Goal: Communication & Community: Answer question/provide support

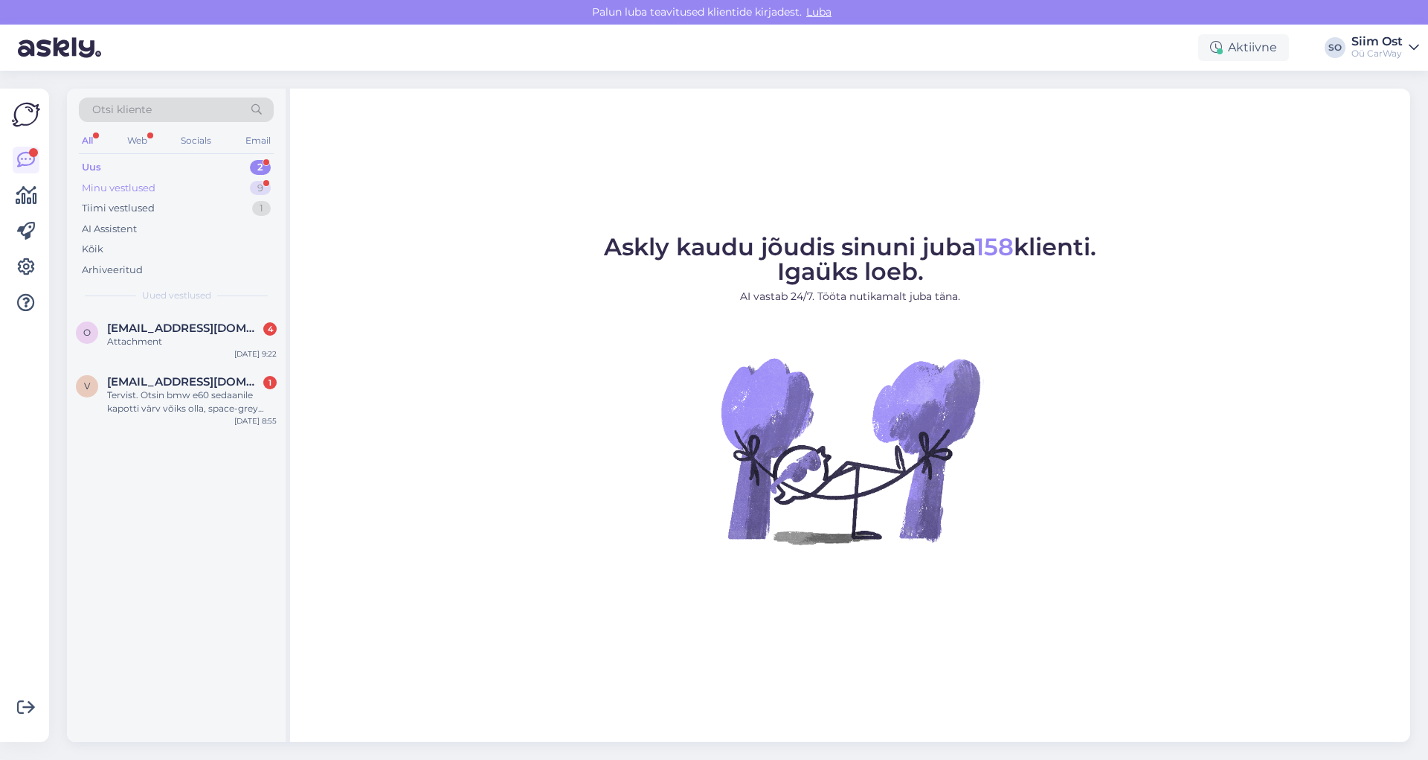
click at [127, 187] on div "Minu vestlused" at bounding box center [119, 188] width 74 height 15
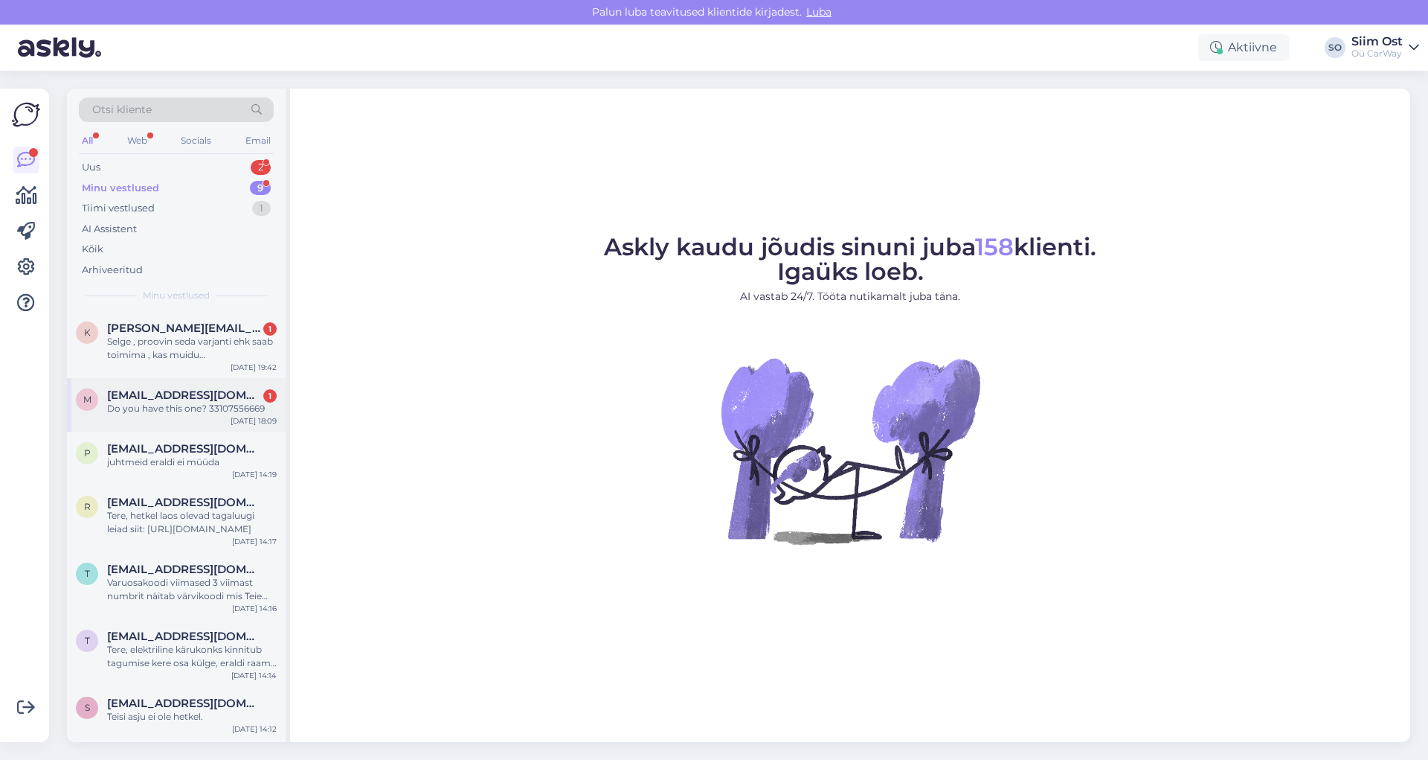
click at [158, 398] on span "[EMAIL_ADDRESS][DOMAIN_NAME]" at bounding box center [184, 394] width 155 height 13
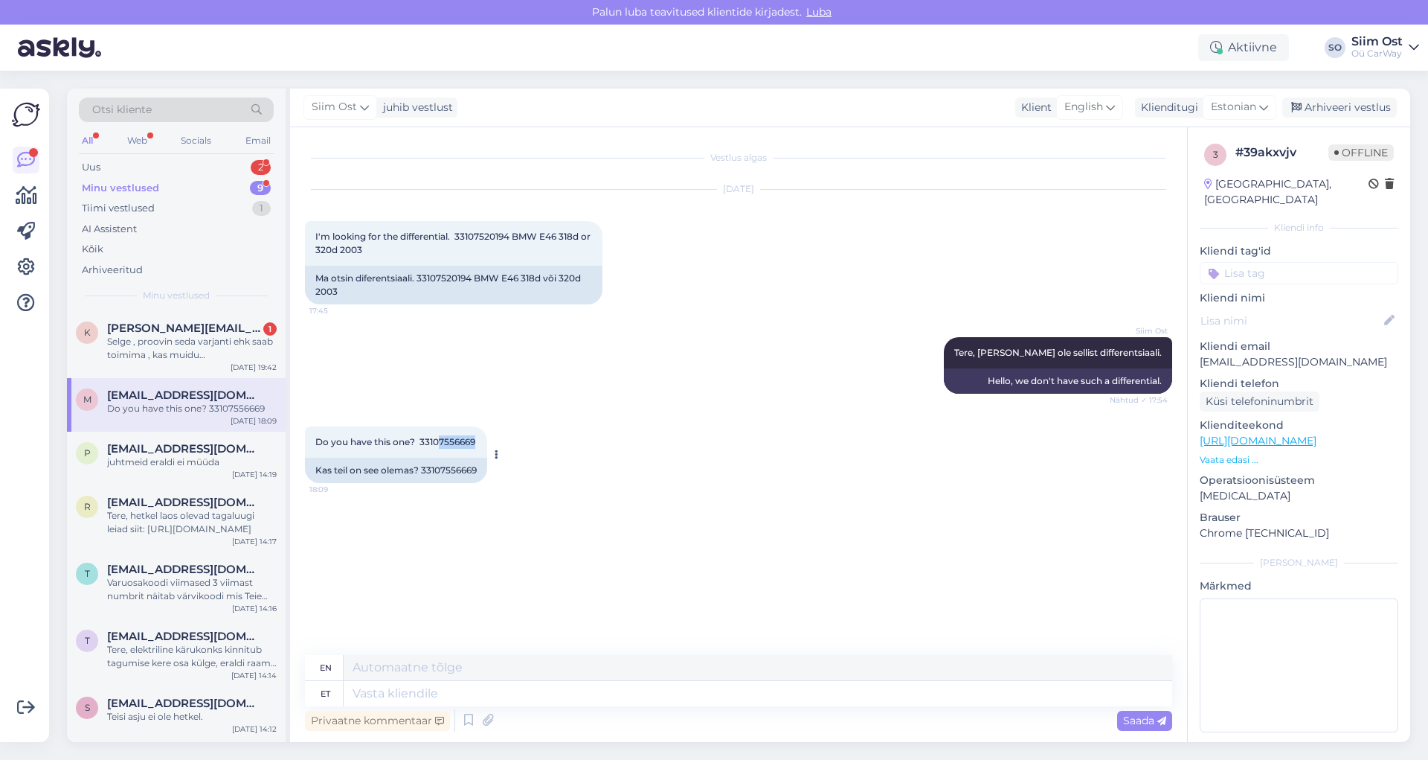
drag, startPoint x: 481, startPoint y: 442, endPoint x: 446, endPoint y: 440, distance: 35.7
click at [441, 444] on div "Do you have this one? 33107556669 18:09" at bounding box center [396, 441] width 182 height 31
copy span "7556669"
click at [373, 687] on textarea at bounding box center [758, 693] width 829 height 25
type textarea "che"
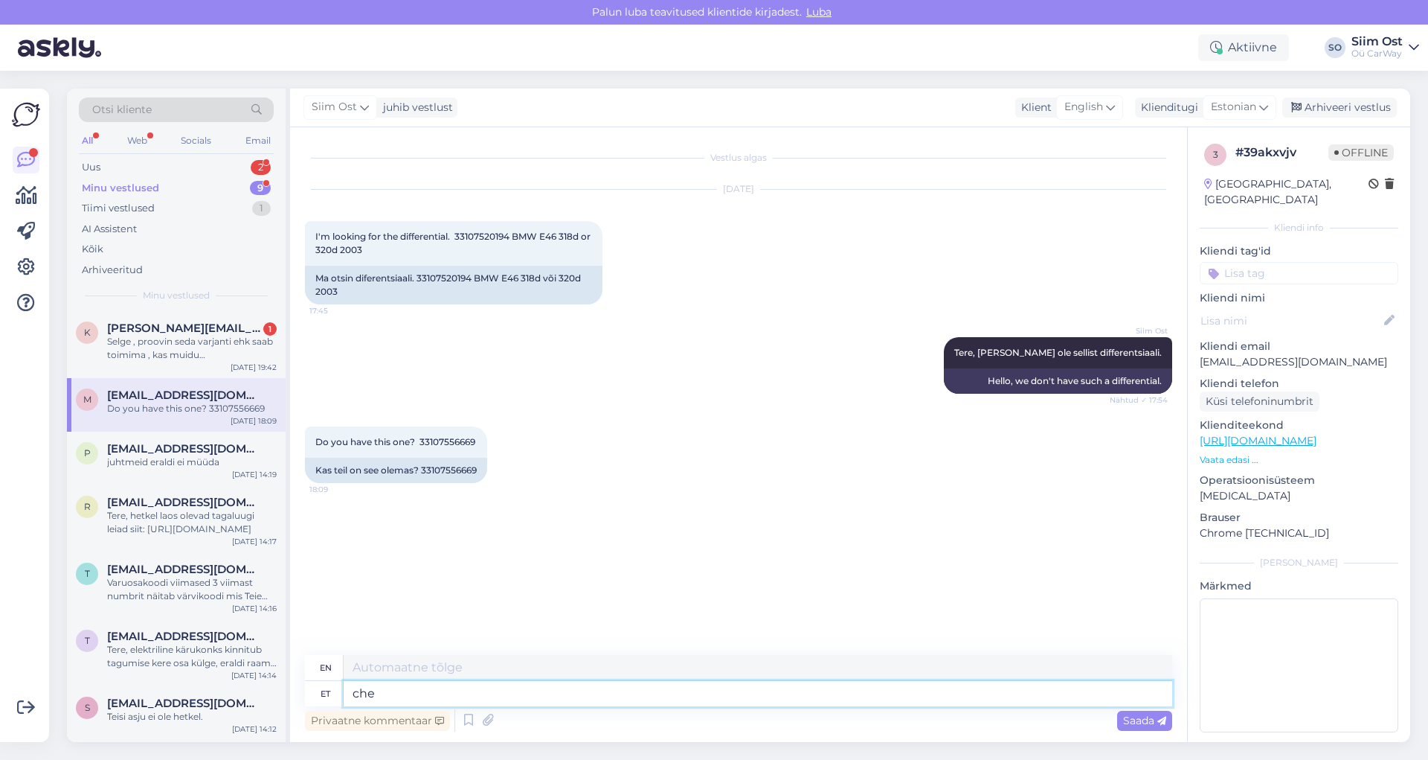
type textarea "ch"
type textarea "check"
type textarea "check on th"
type textarea "check in"
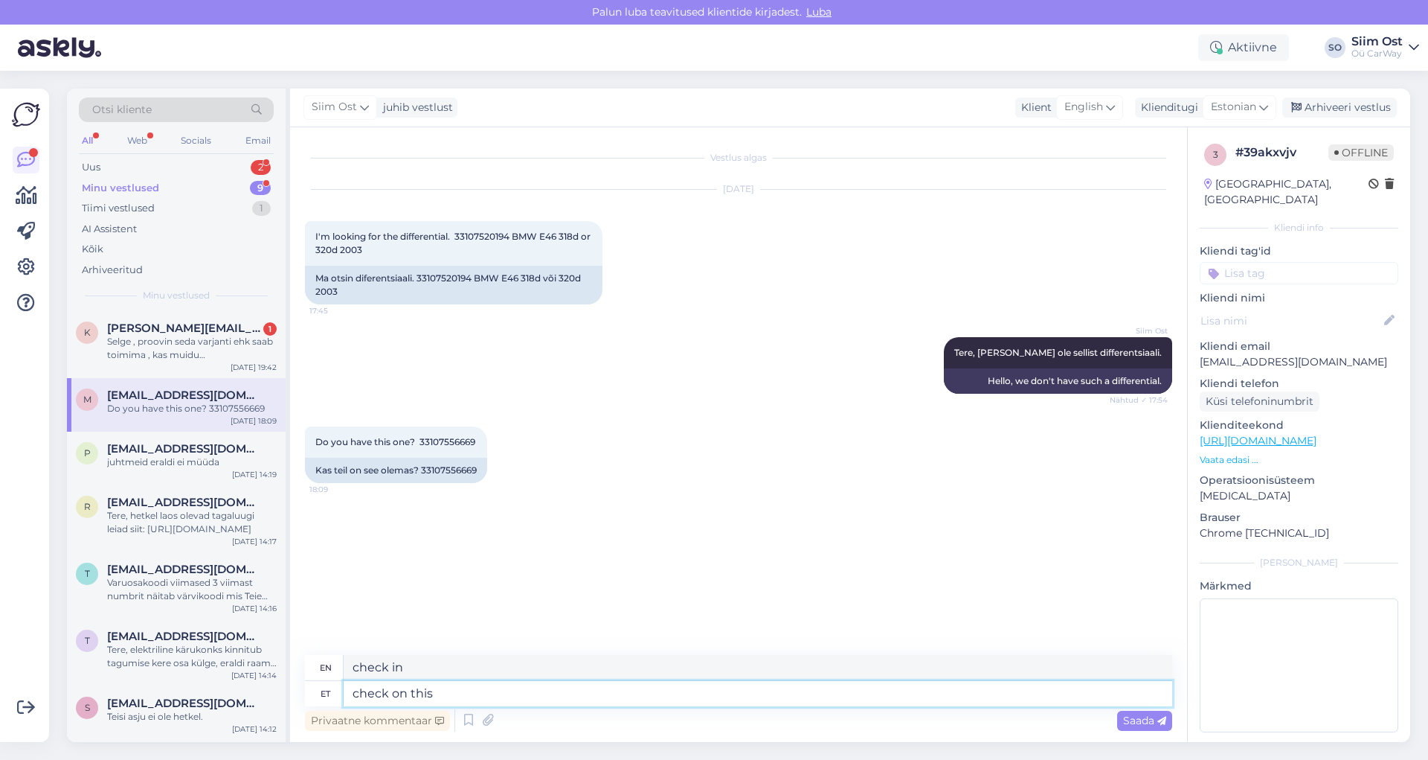
type textarea "check on this l"
type textarea "check this"
type textarea "check on this link:"
type textarea "check this link:"
paste textarea "[URL][DOMAIN_NAME]"
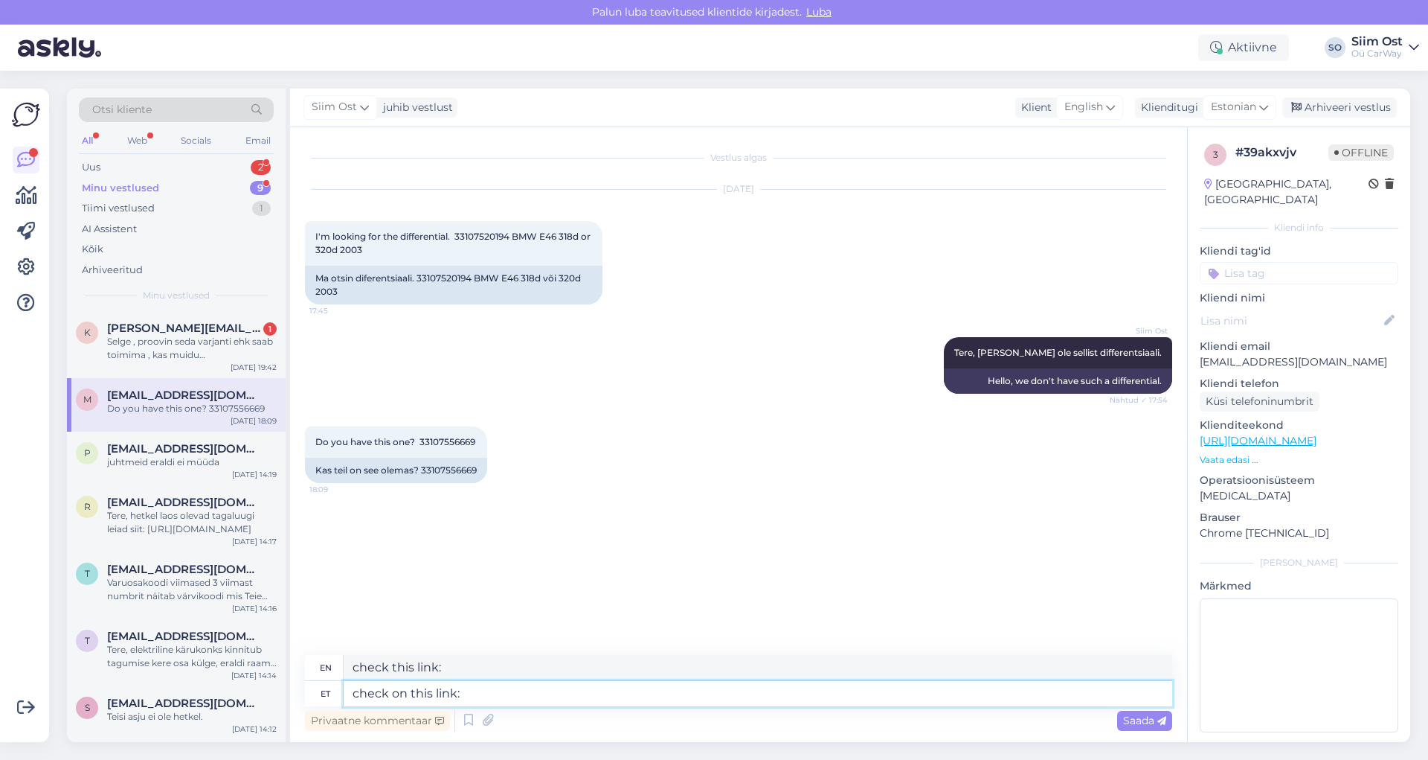
type textarea "check on this link: [URL][DOMAIN_NAME]"
click at [1137, 722] on span "Saada" at bounding box center [1144, 719] width 43 height 13
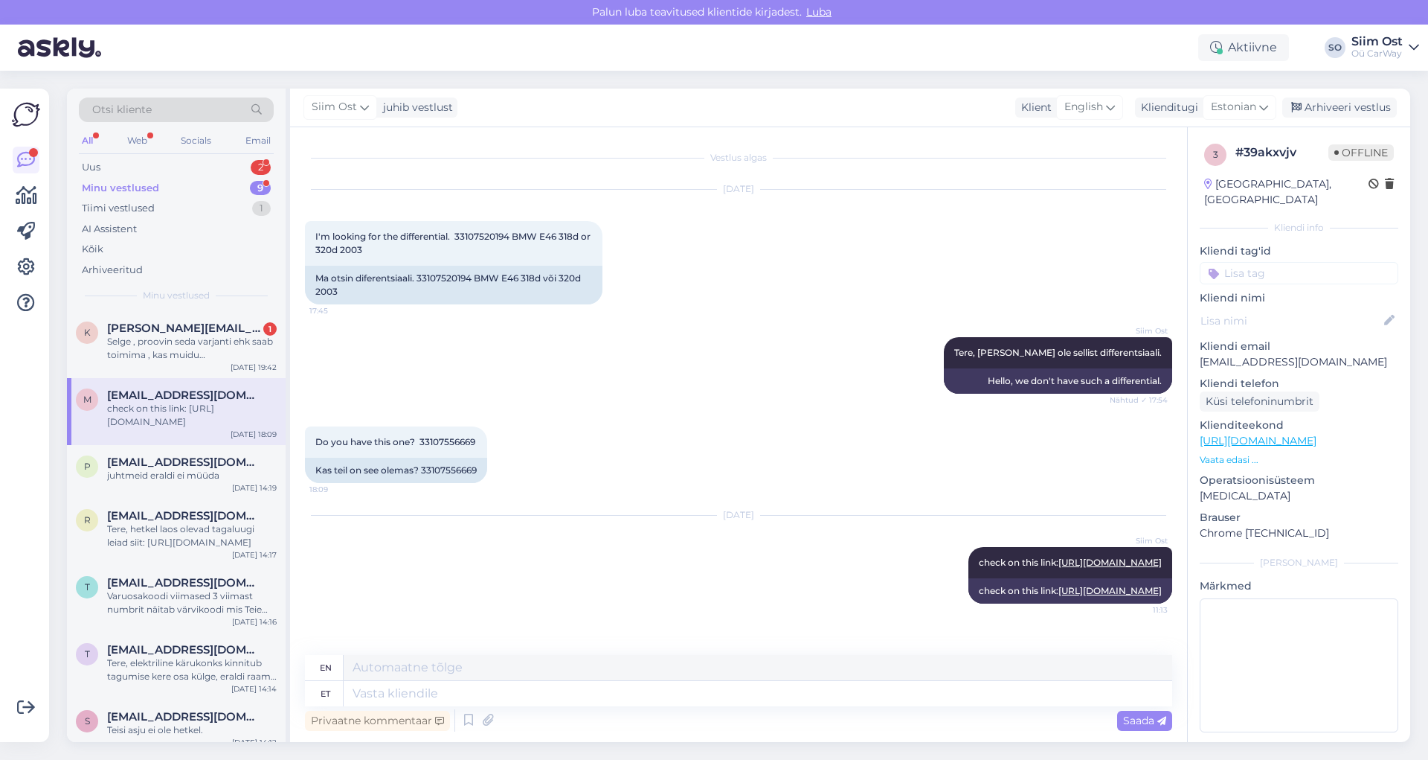
scroll to position [5, 0]
click at [191, 344] on div "Selge , proovin seda varjanti ehk saab toimima , kas muidu [PERSON_NAME] saaks …" at bounding box center [192, 348] width 170 height 27
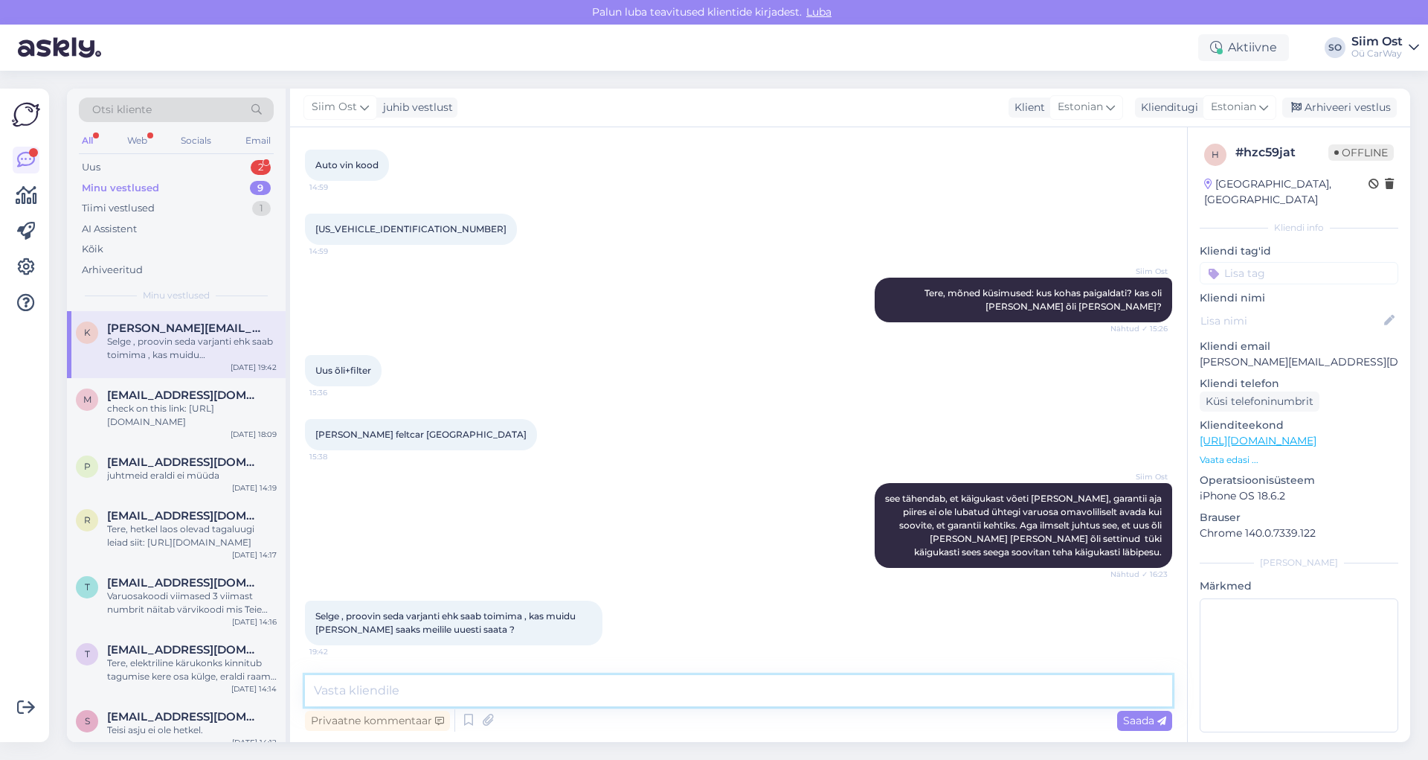
click at [408, 692] on textarea at bounding box center [738, 690] width 867 height 31
type textarea "Petae pöörduma müügemeeskonna [PERSON_NAME] [PERSON_NAME] küsimsuega."
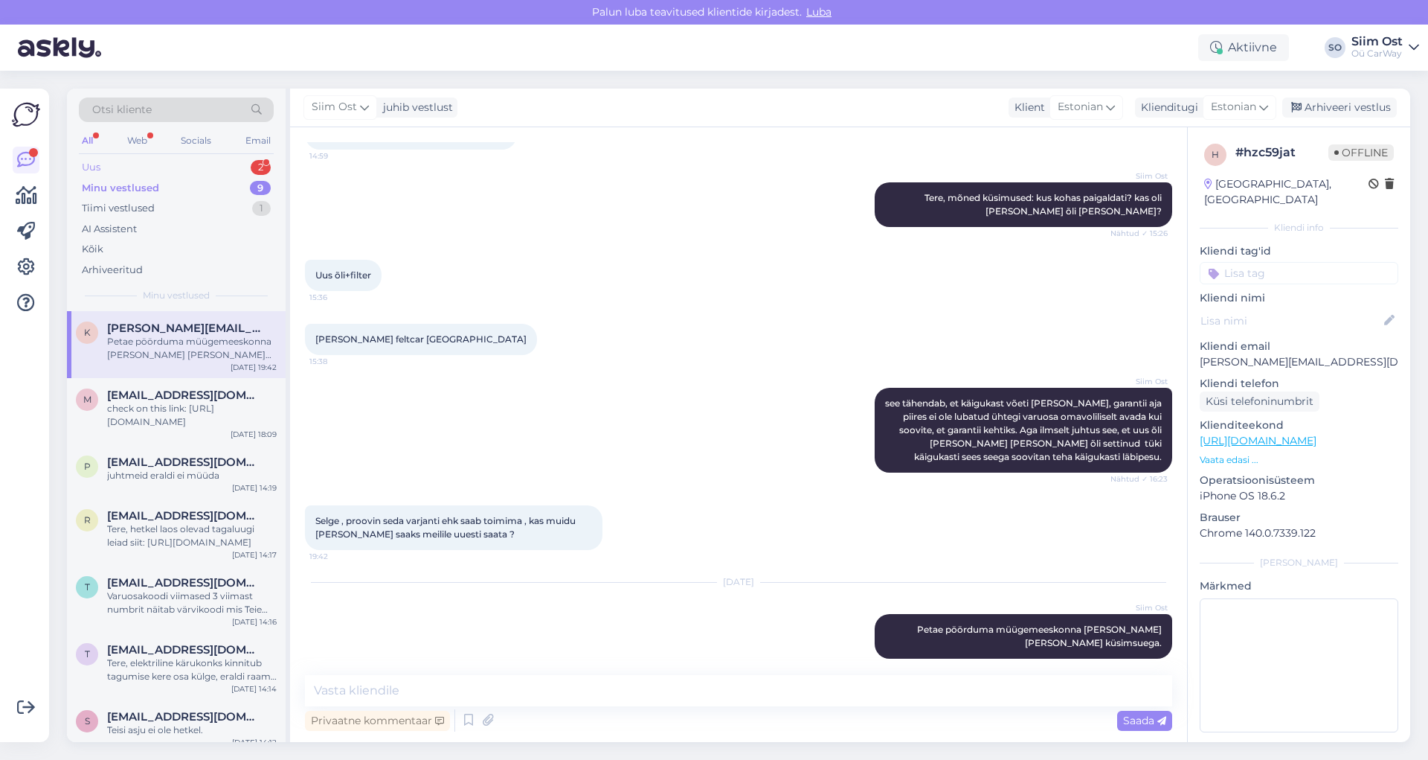
click at [100, 168] on div "Uus" at bounding box center [91, 167] width 19 height 15
